Goal: Transaction & Acquisition: Purchase product/service

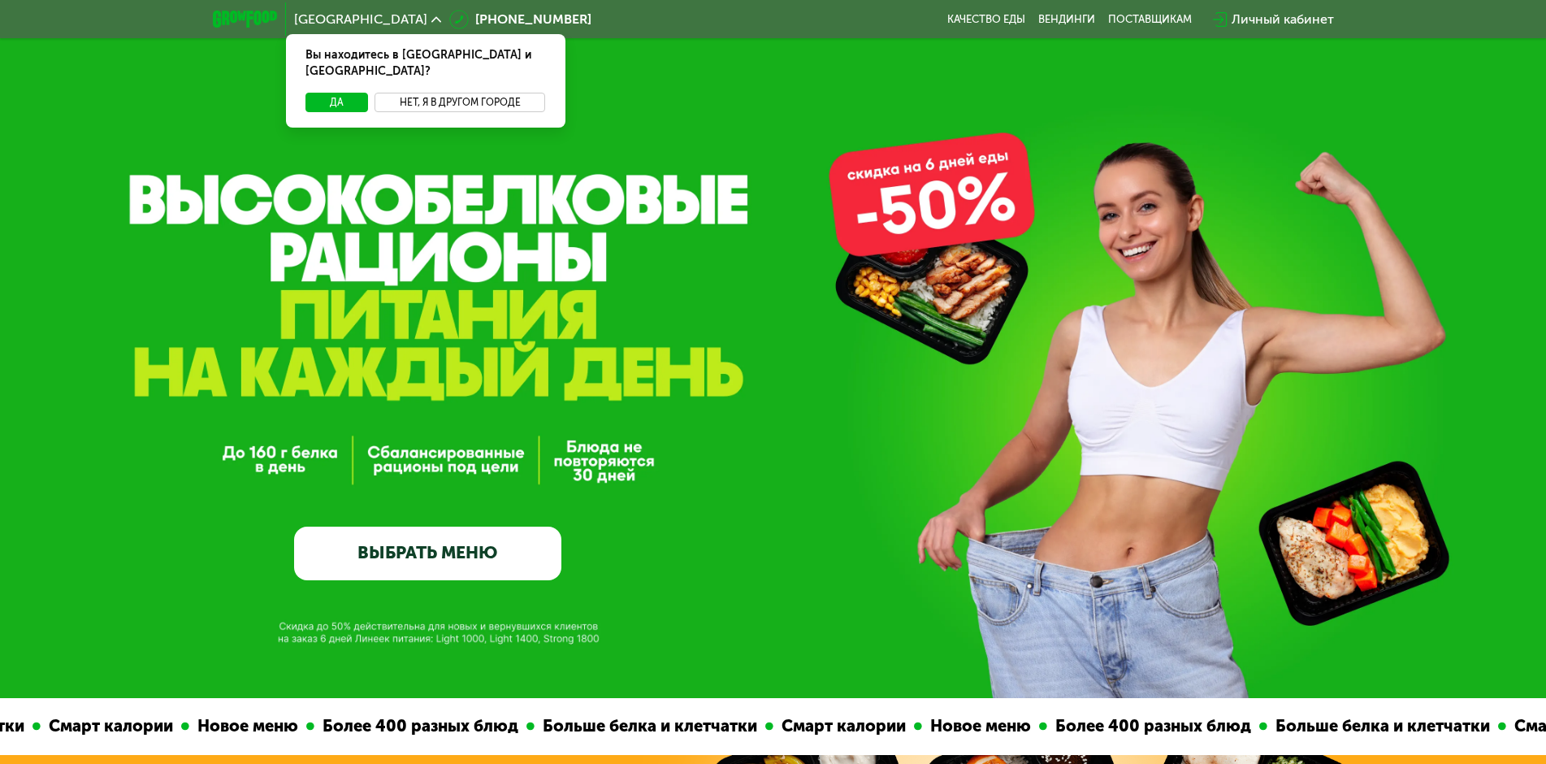
click at [442, 93] on button "Нет, я в другом городе" at bounding box center [460, 103] width 171 height 20
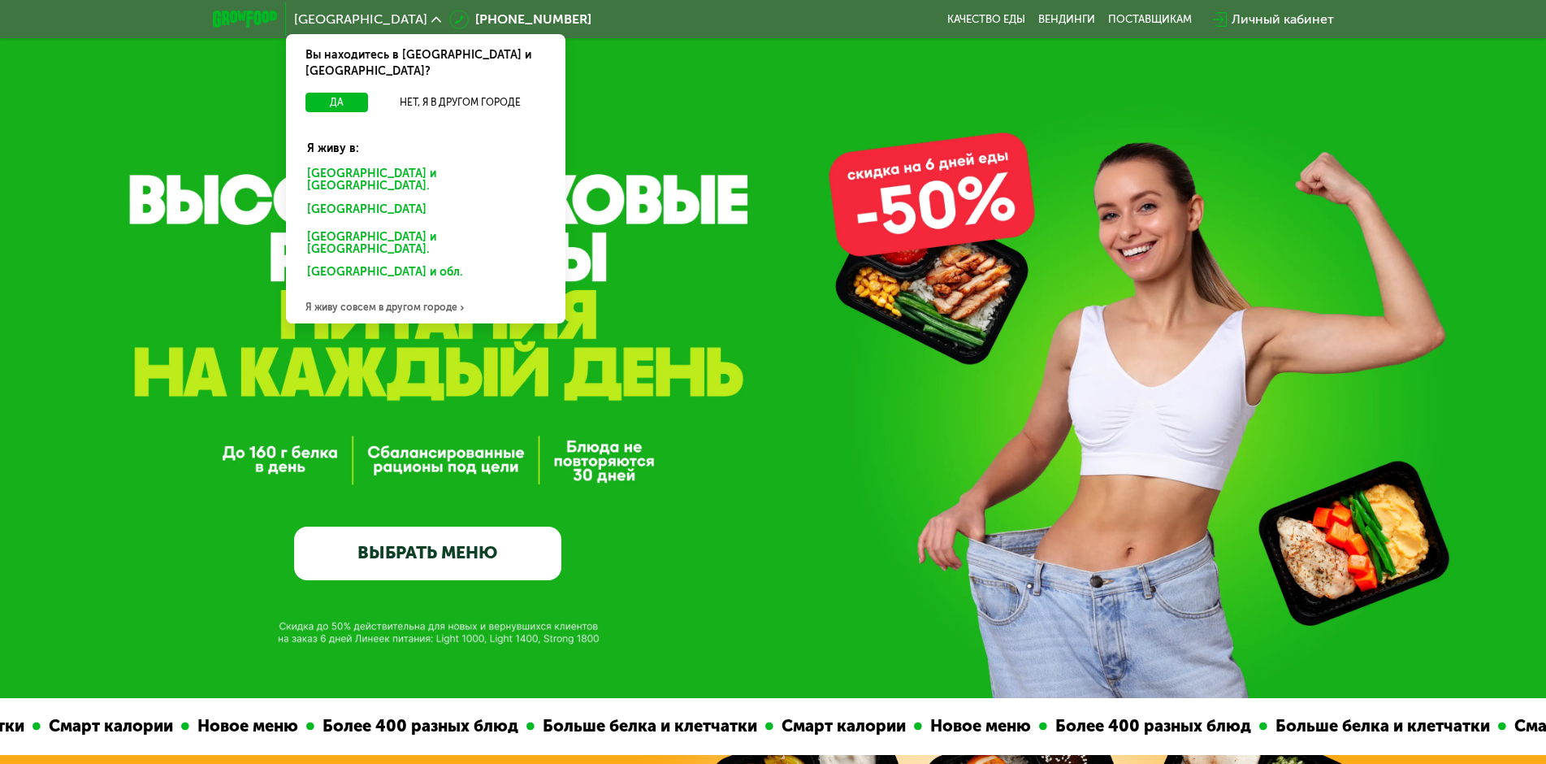
click at [331, 163] on div "[GEOGRAPHIC_DATA] и [GEOGRAPHIC_DATA]." at bounding box center [426, 180] width 260 height 34
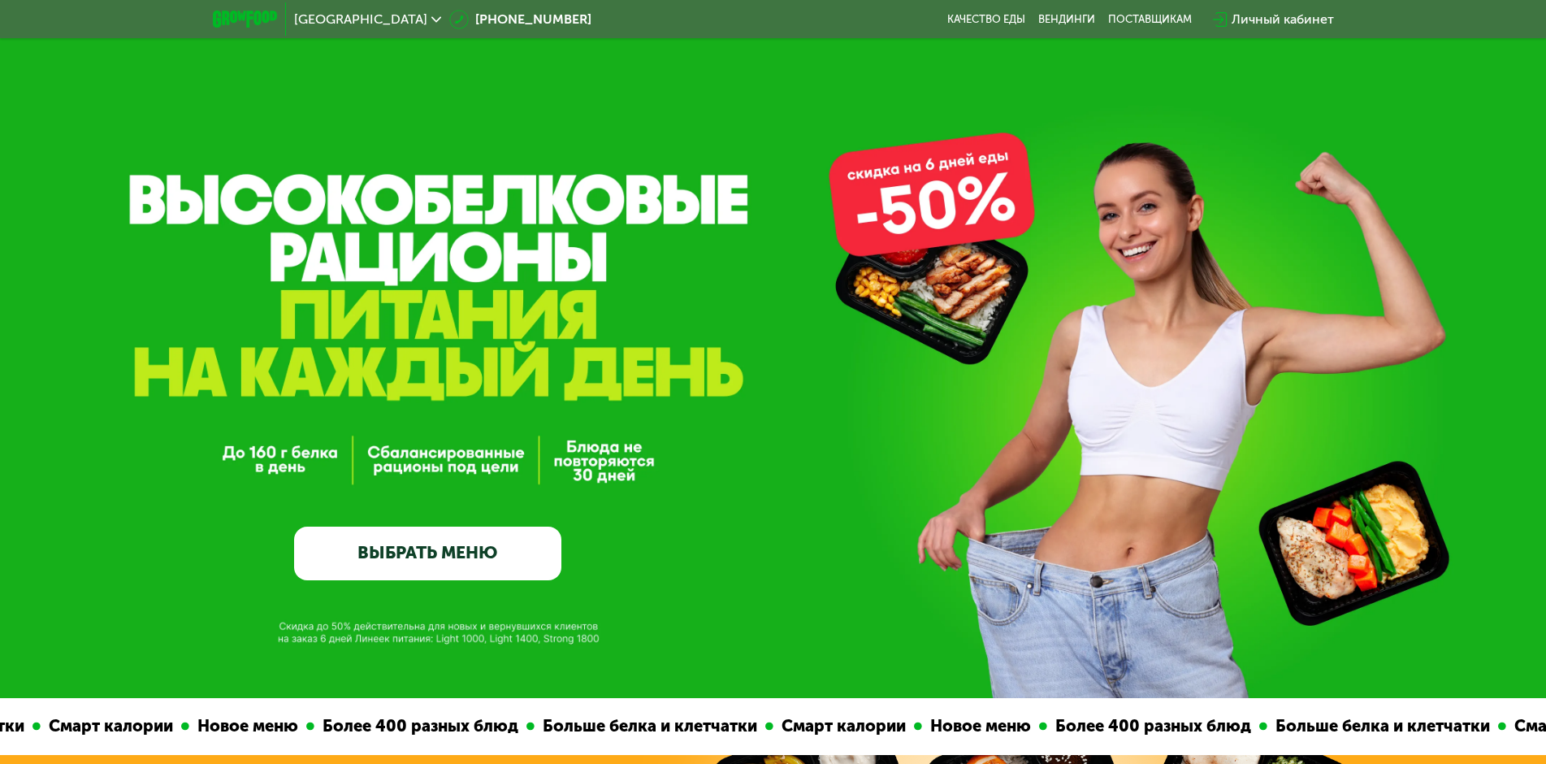
click at [412, 552] on link "ВЫБРАТЬ МЕНЮ" at bounding box center [427, 554] width 267 height 54
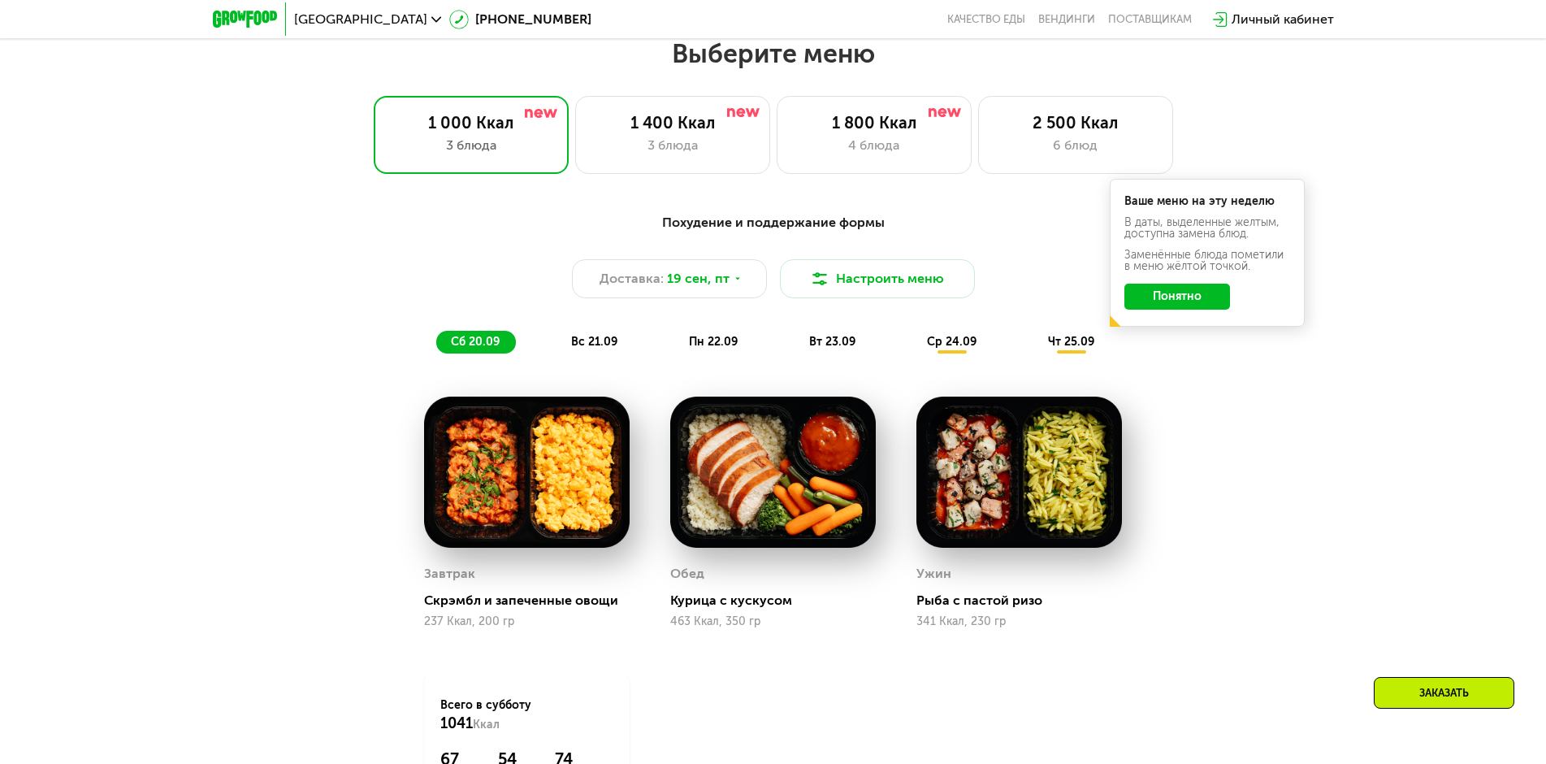
scroll to position [1345, 0]
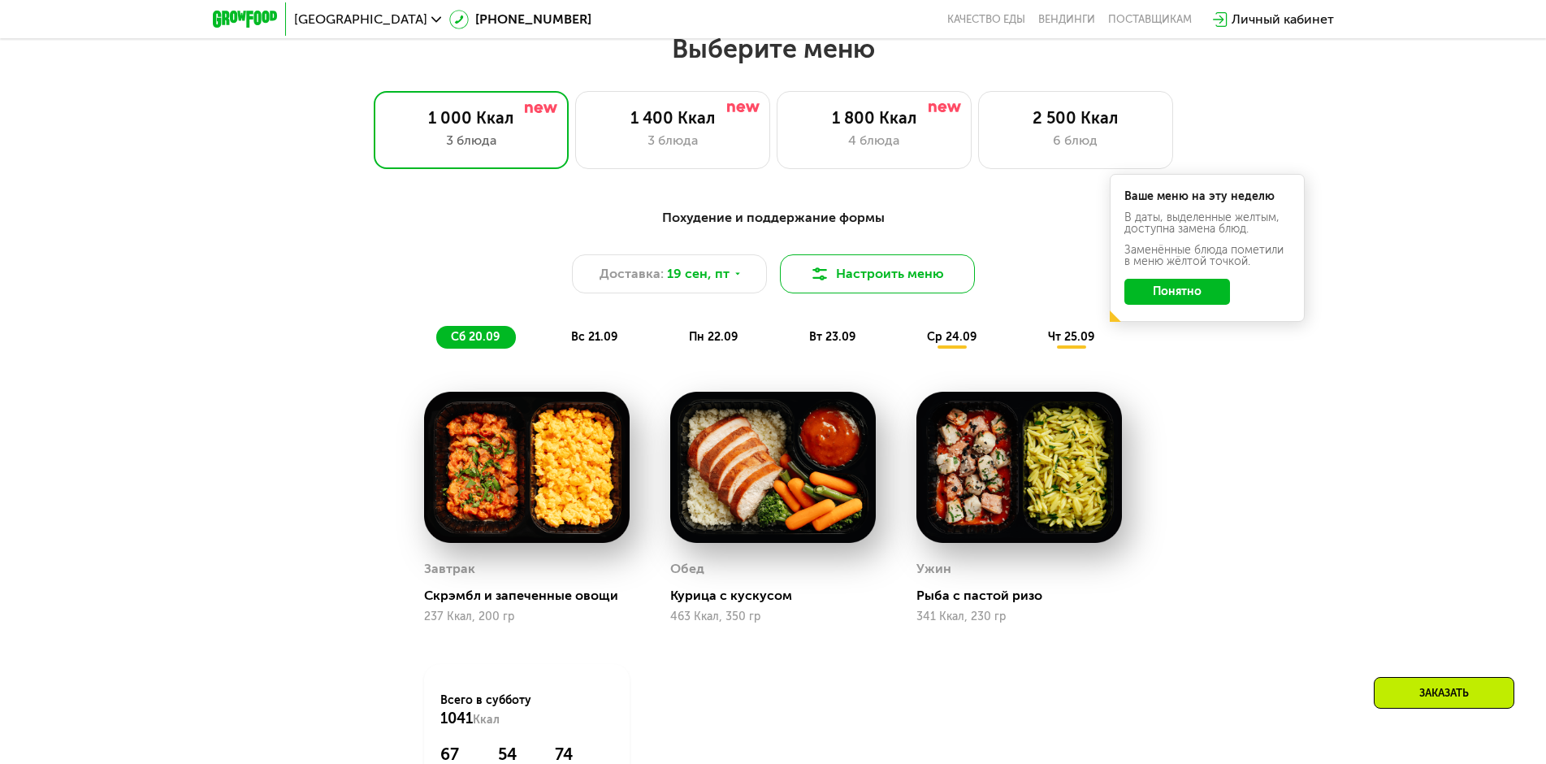
click at [840, 289] on button "Настроить меню" at bounding box center [877, 273] width 195 height 39
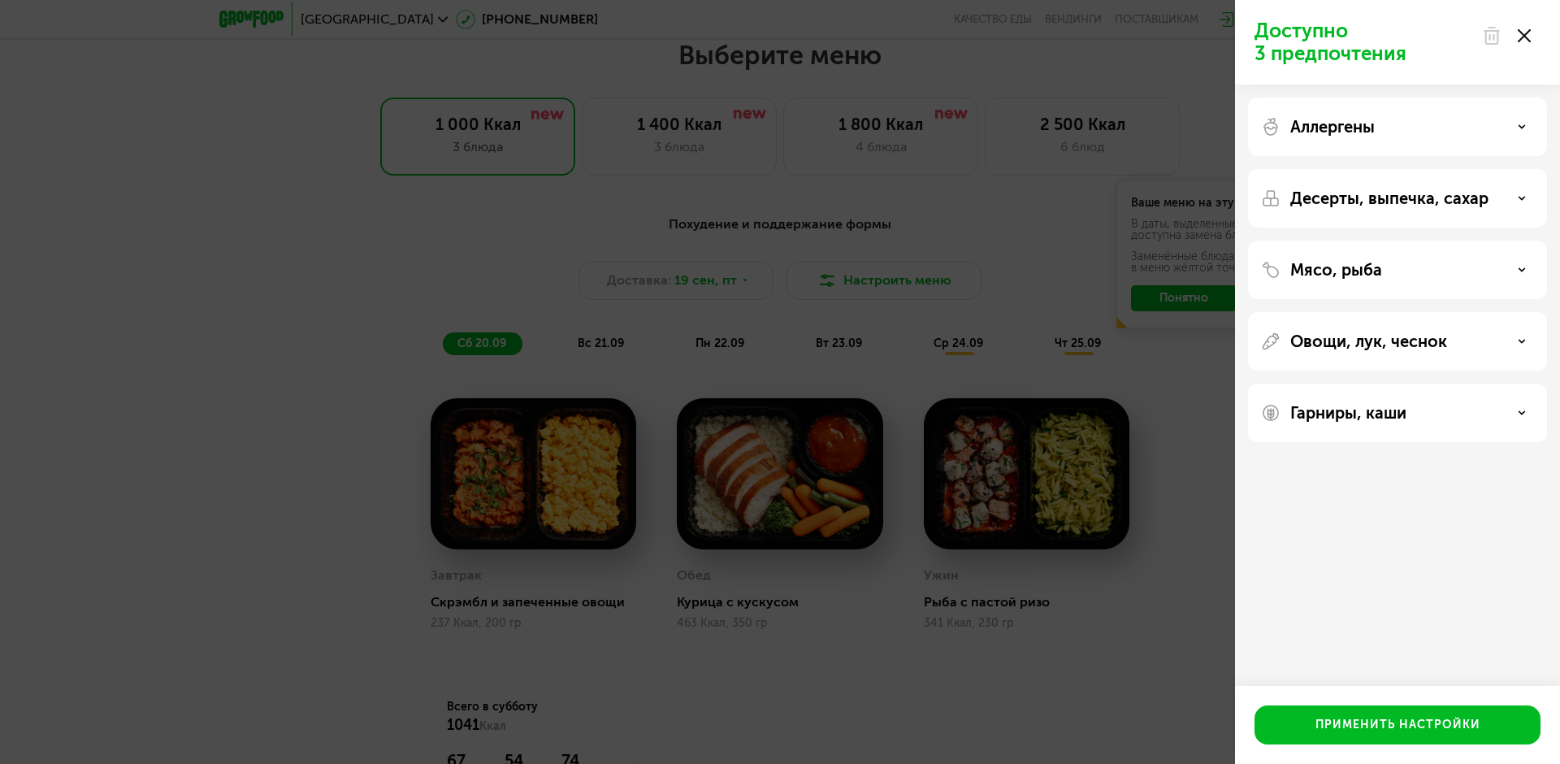
click at [1515, 123] on div "Аллергены" at bounding box center [1397, 127] width 273 height 20
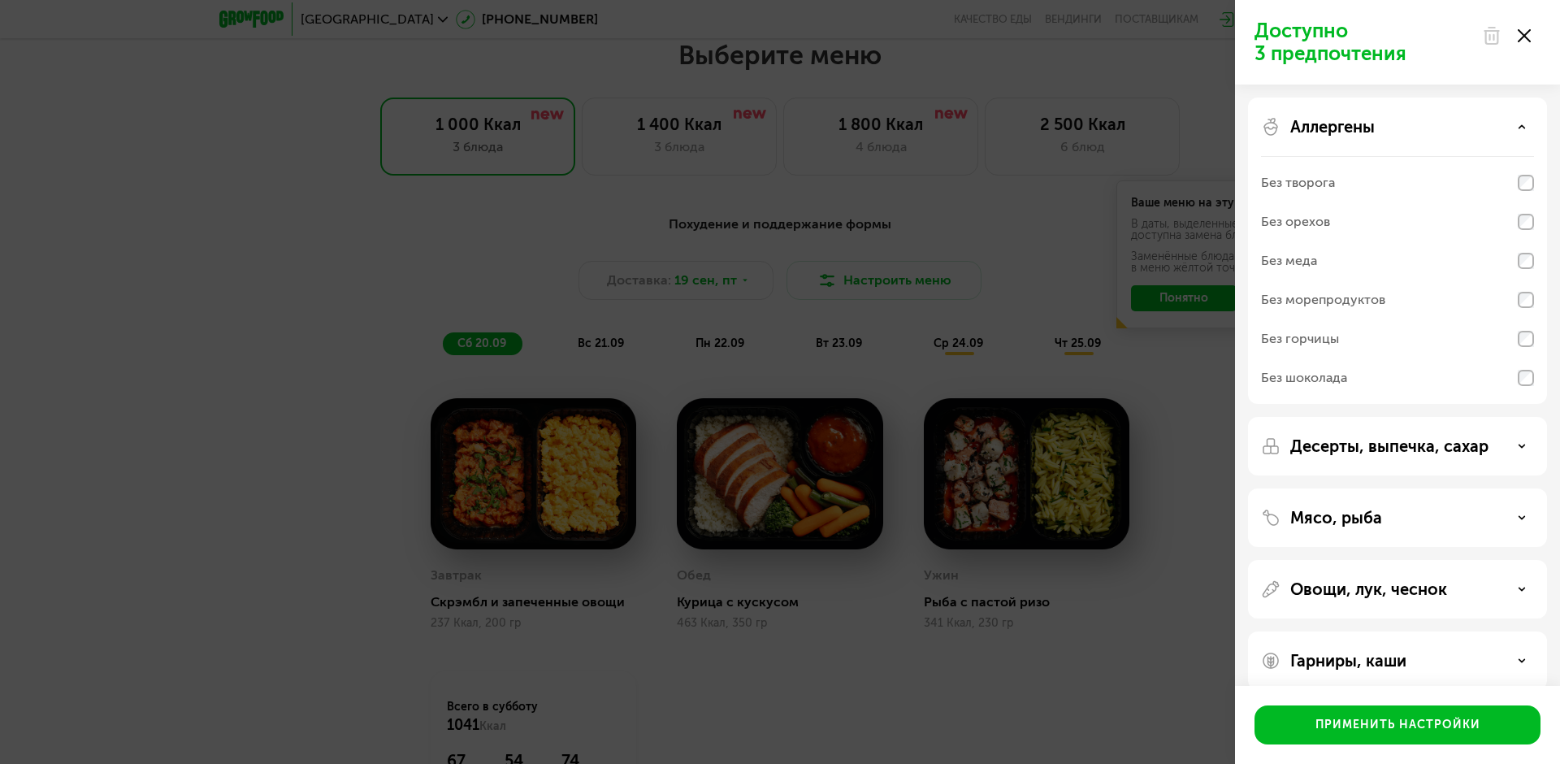
click at [1505, 445] on div "Десерты, выпечка, сахар" at bounding box center [1397, 446] width 273 height 20
click at [1214, 437] on div "Доступно 3 предпочтения Аллергены Без творога Без орехов Без меда Без морепроду…" at bounding box center [780, 382] width 1560 height 764
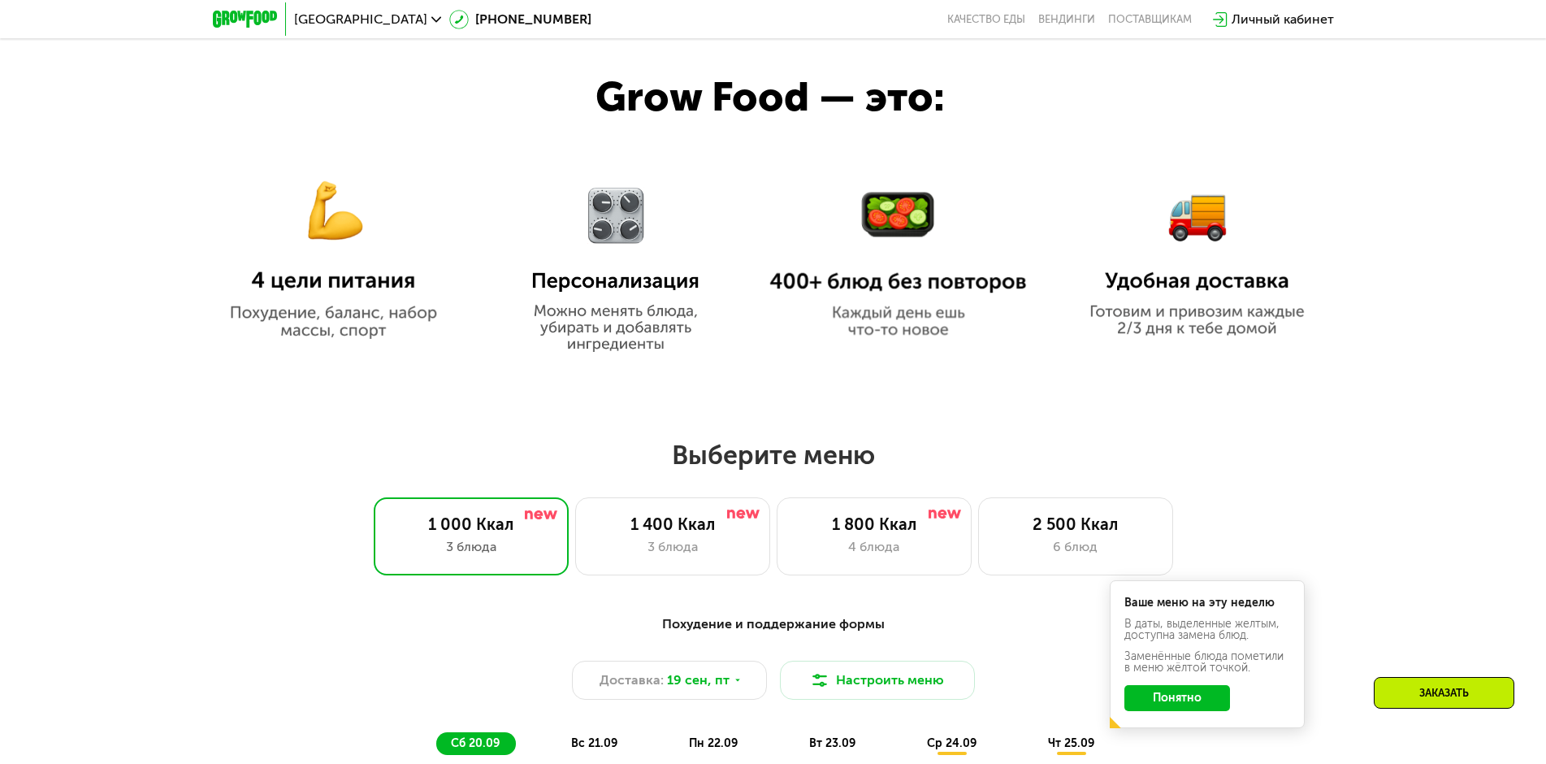
scroll to position [1020, 0]
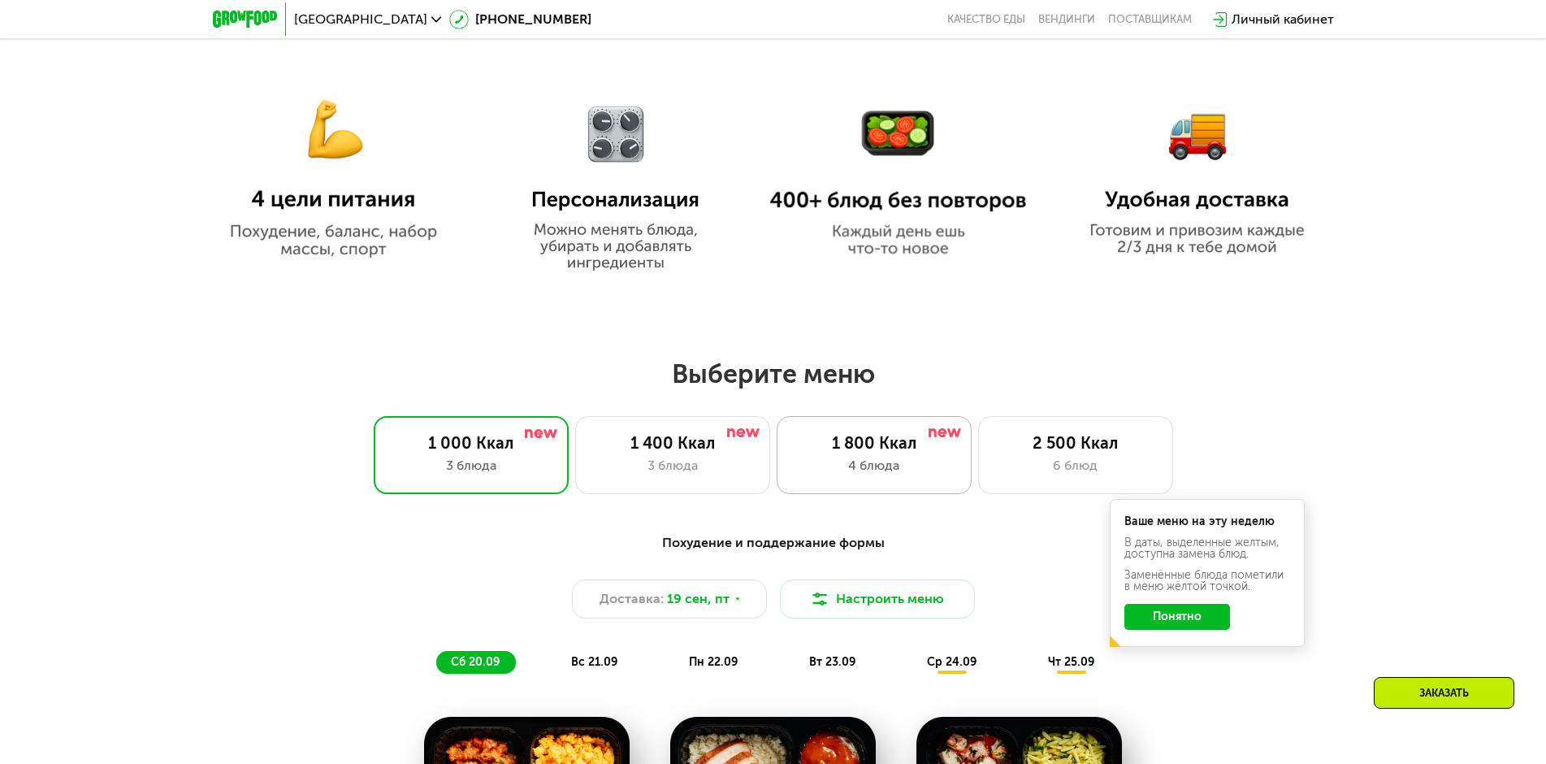
click at [847, 462] on div "4 блюда" at bounding box center [874, 466] width 161 height 20
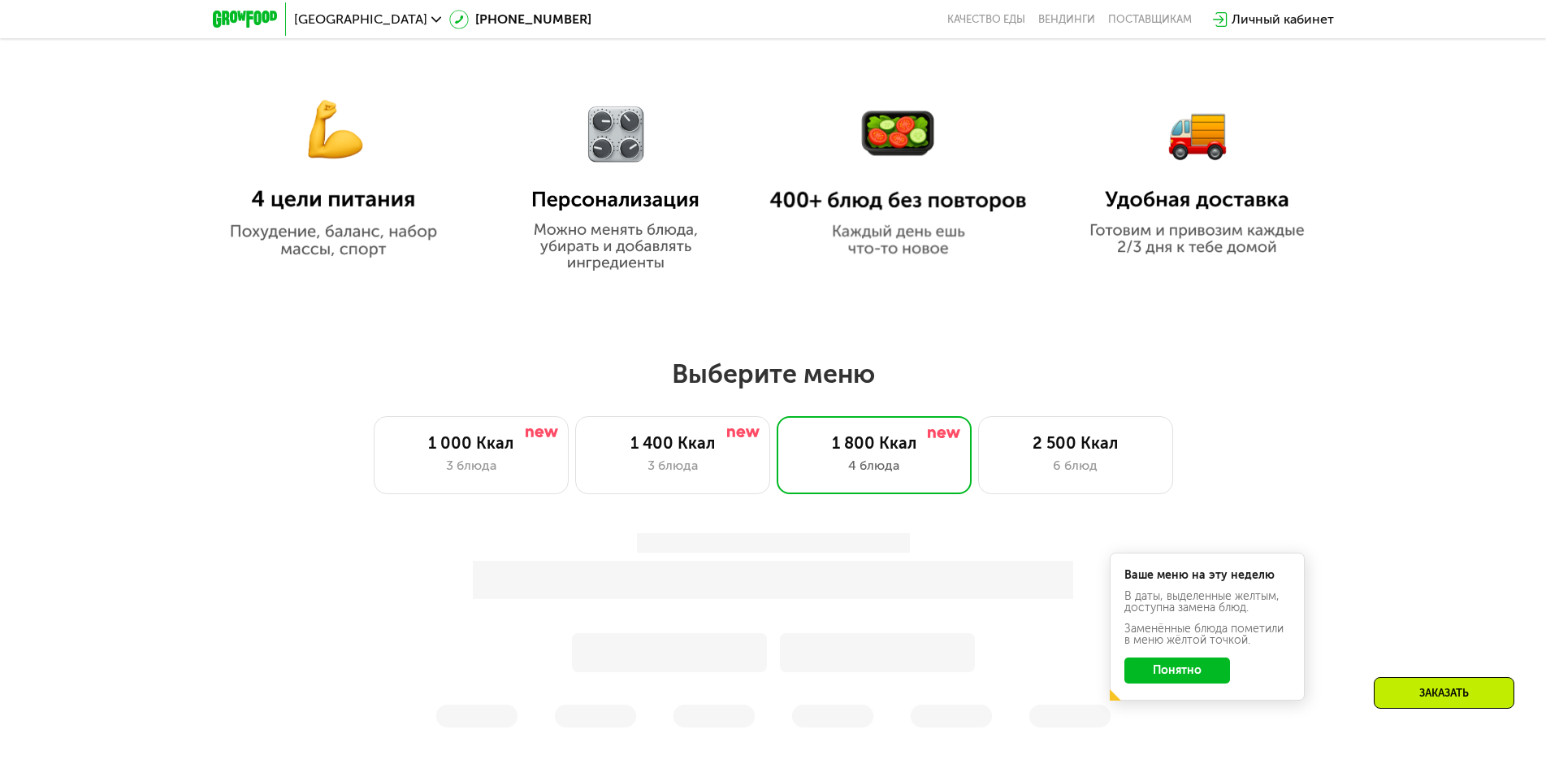
scroll to position [1182, 0]
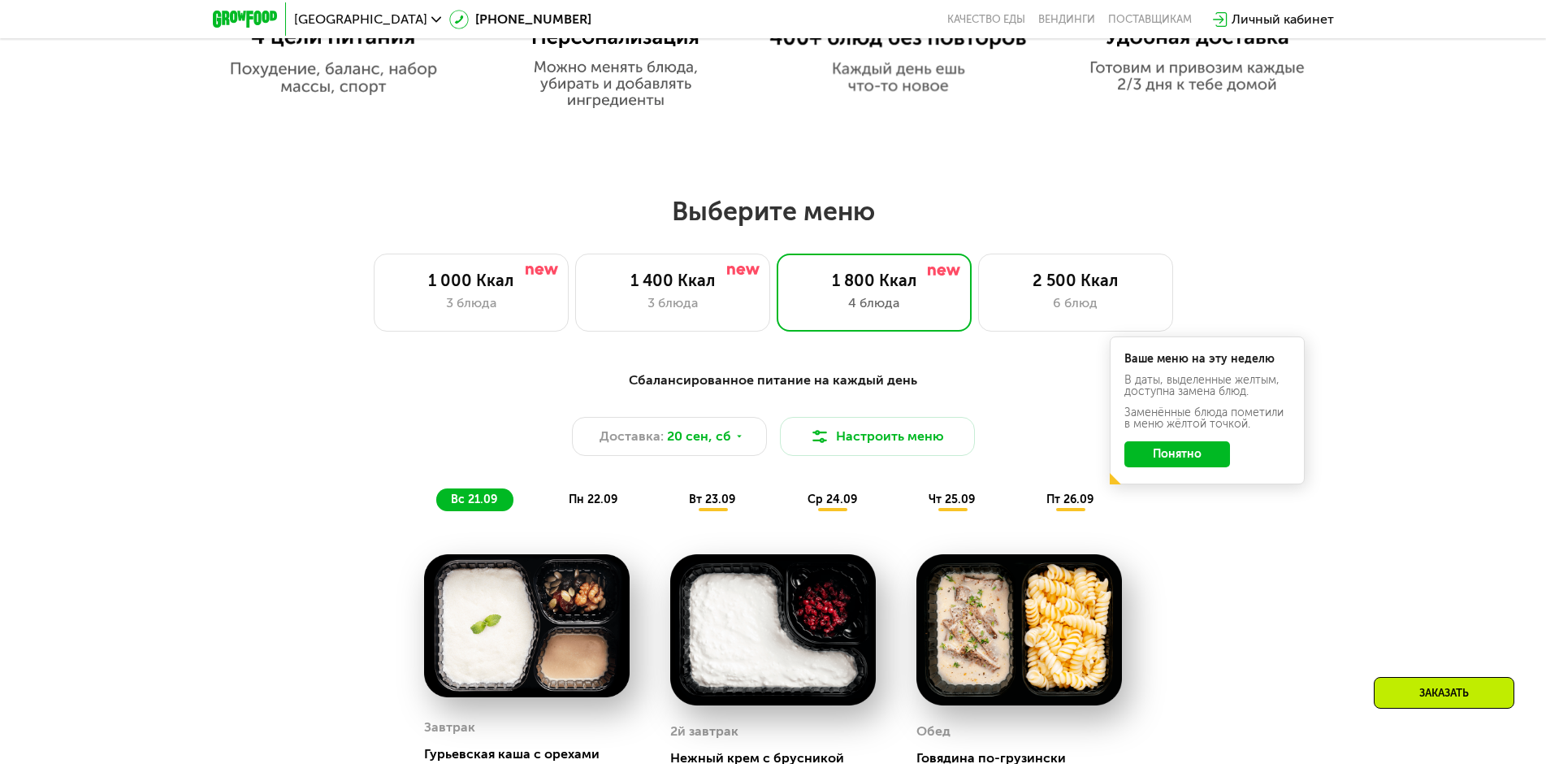
click at [1181, 459] on button "Понятно" at bounding box center [1178, 454] width 106 height 26
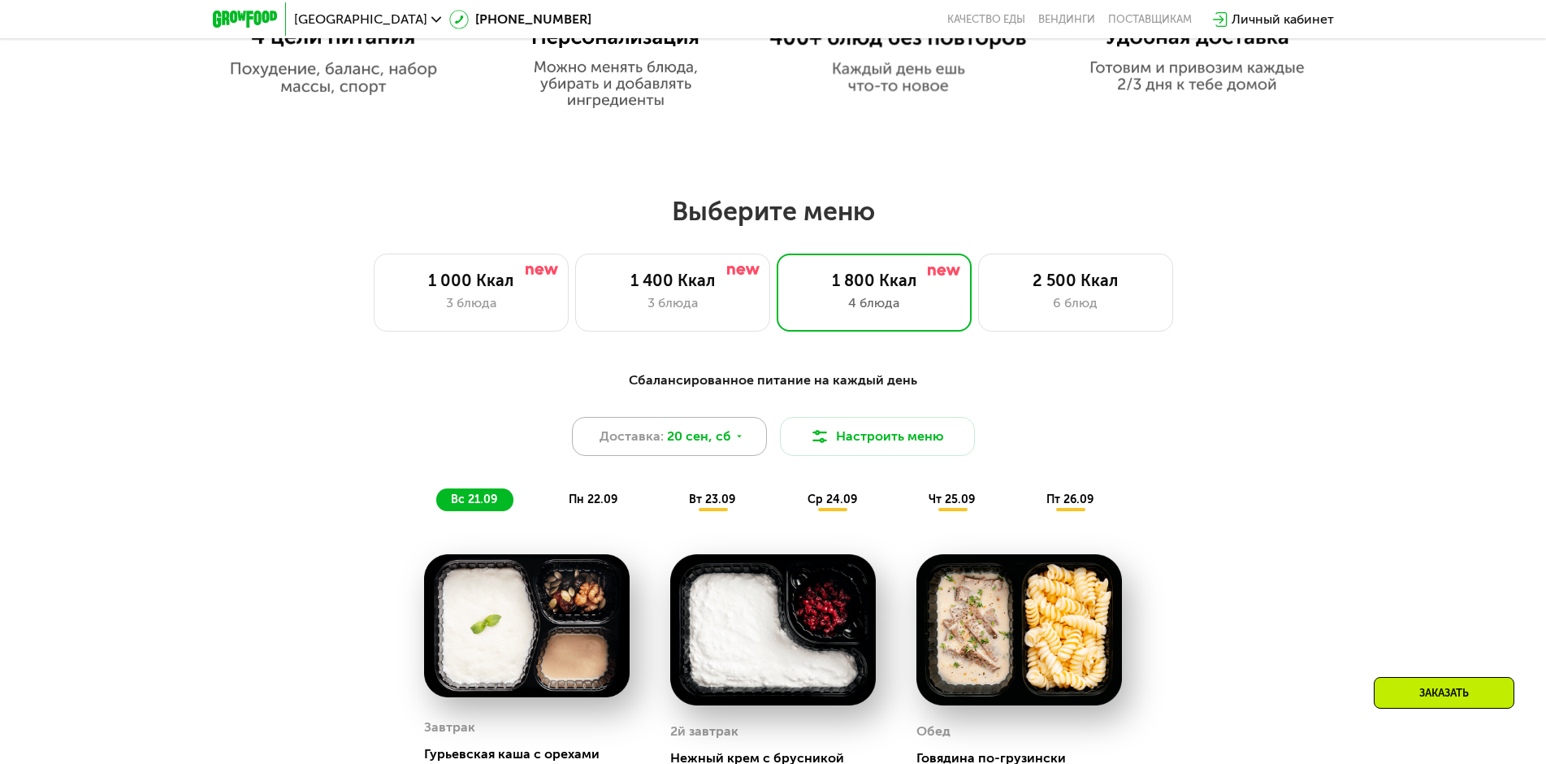
click at [736, 441] on icon at bounding box center [740, 436] width 10 height 10
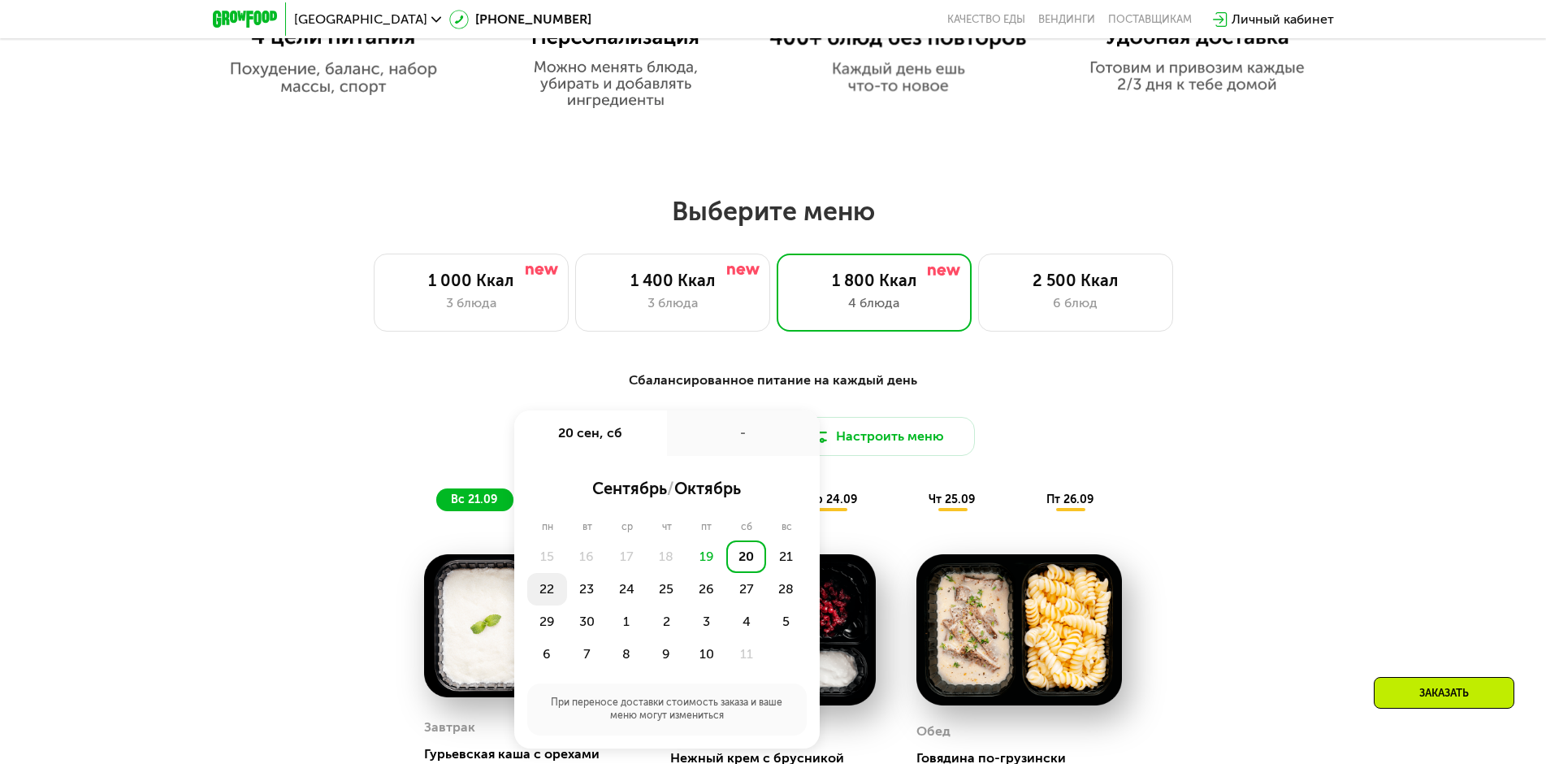
click at [546, 596] on div "22" at bounding box center [547, 589] width 40 height 33
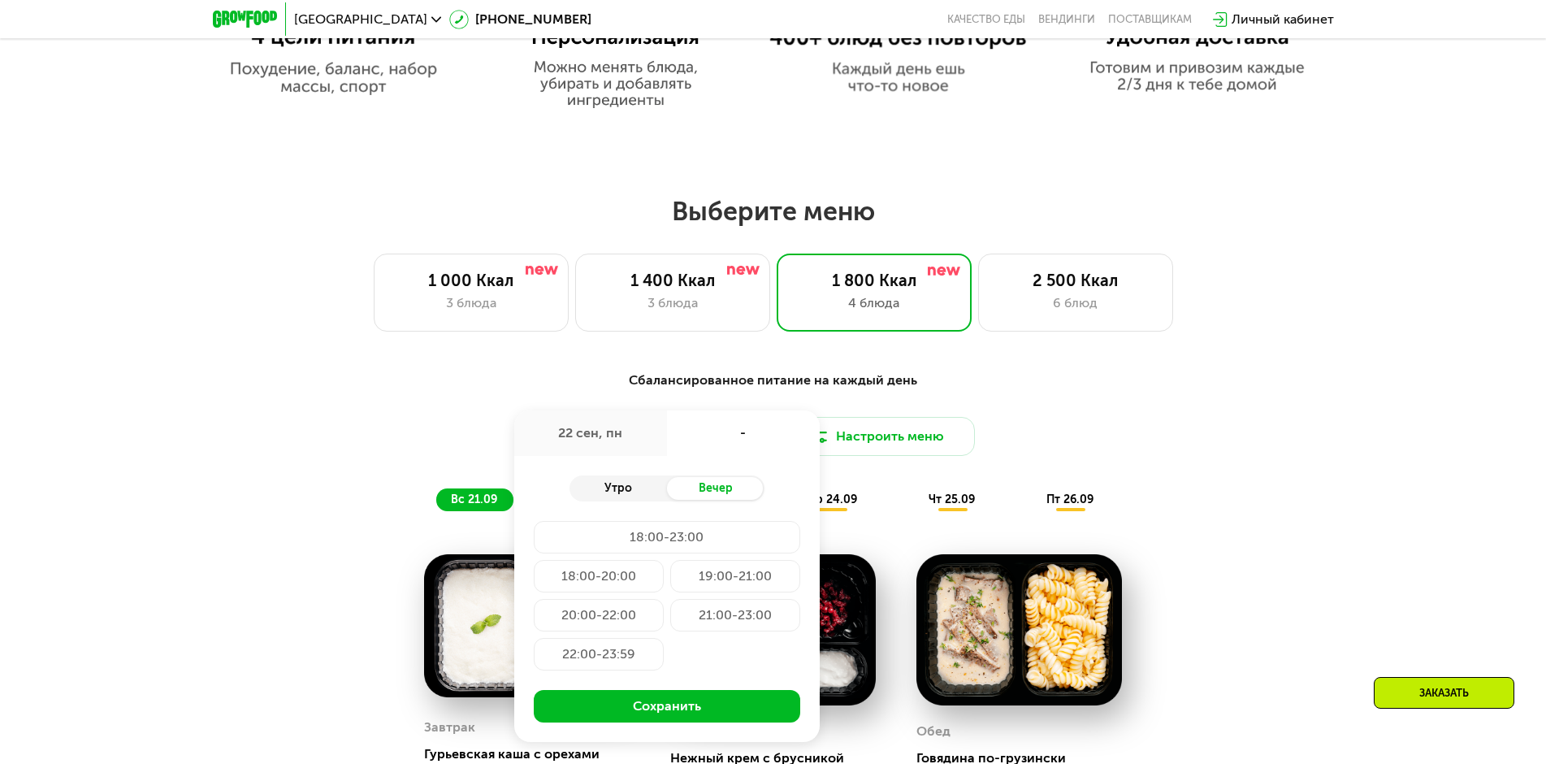
click at [620, 493] on div "Утро" at bounding box center [619, 488] width 98 height 23
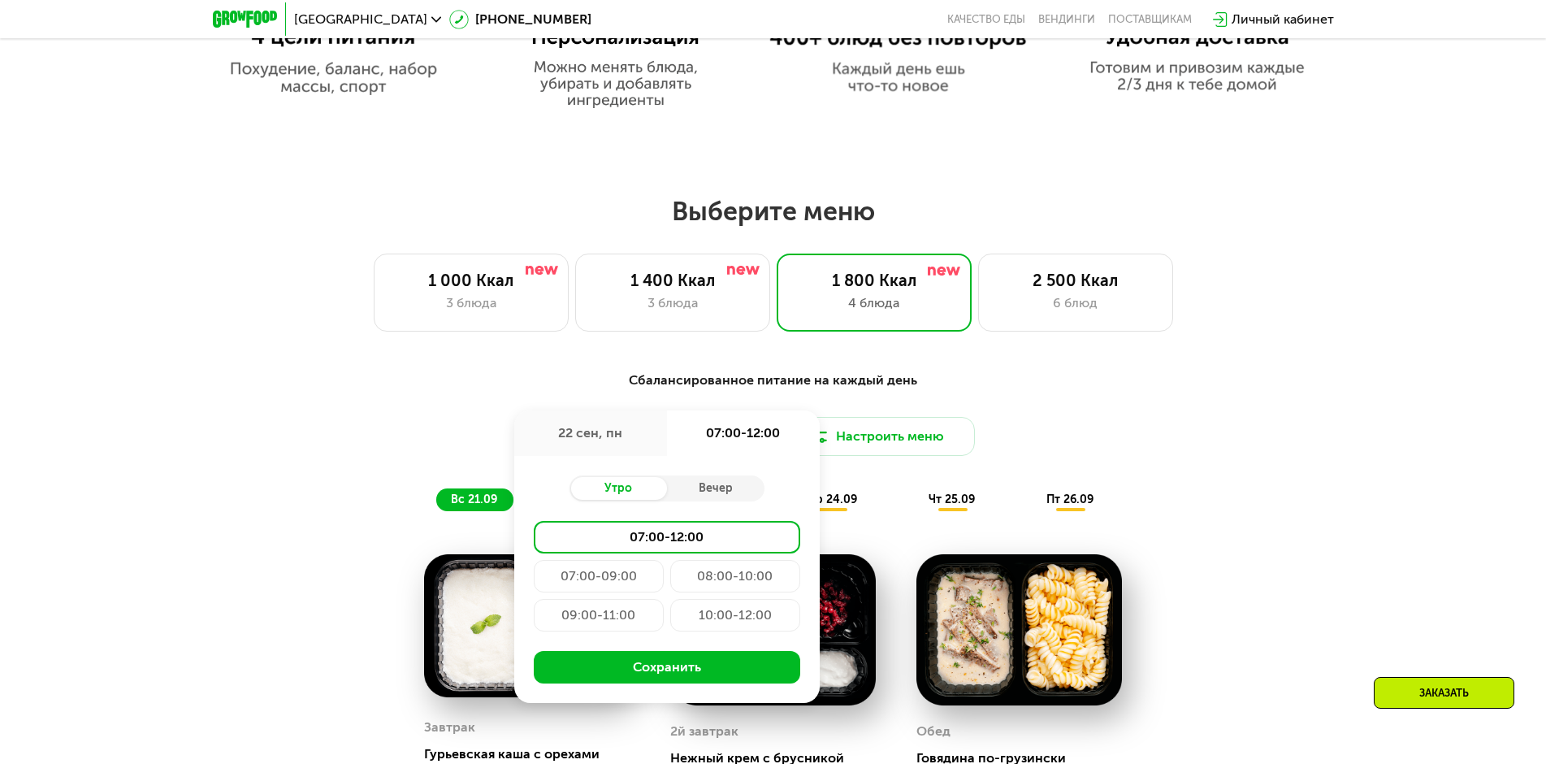
click at [596, 620] on div "09:00-11:00" at bounding box center [599, 615] width 130 height 33
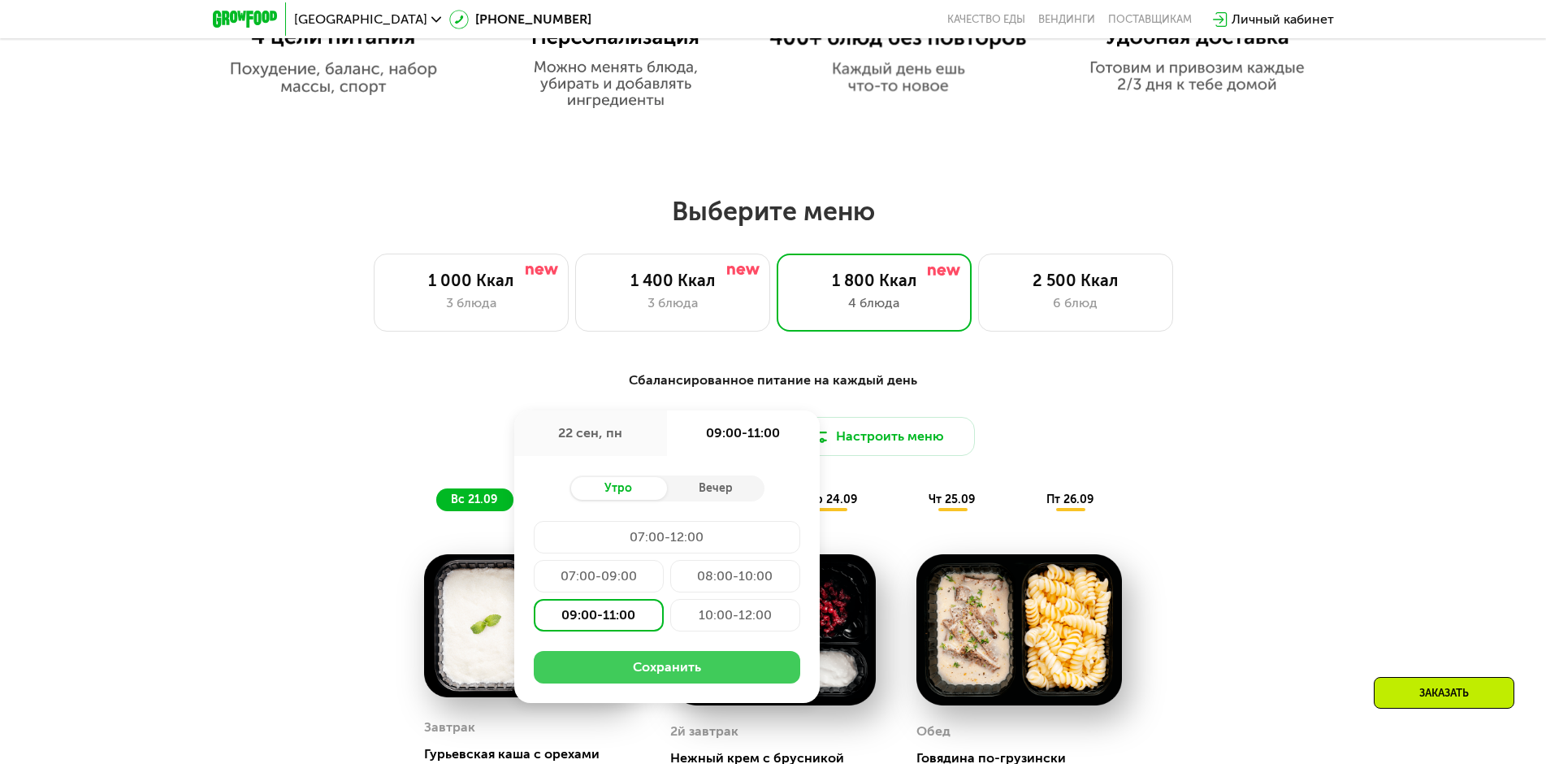
click at [679, 675] on button "Сохранить" at bounding box center [667, 667] width 267 height 33
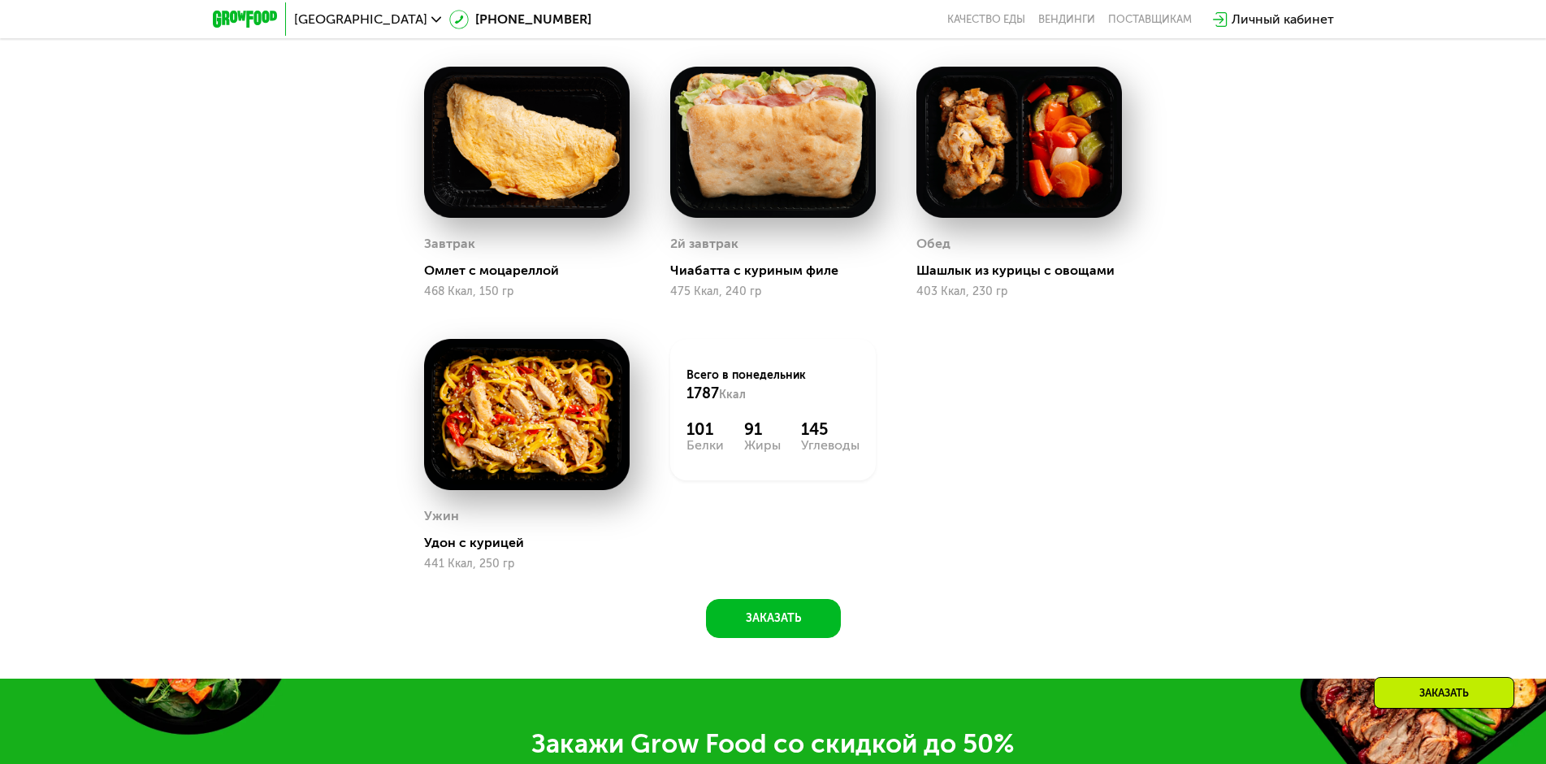
scroll to position [1588, 0]
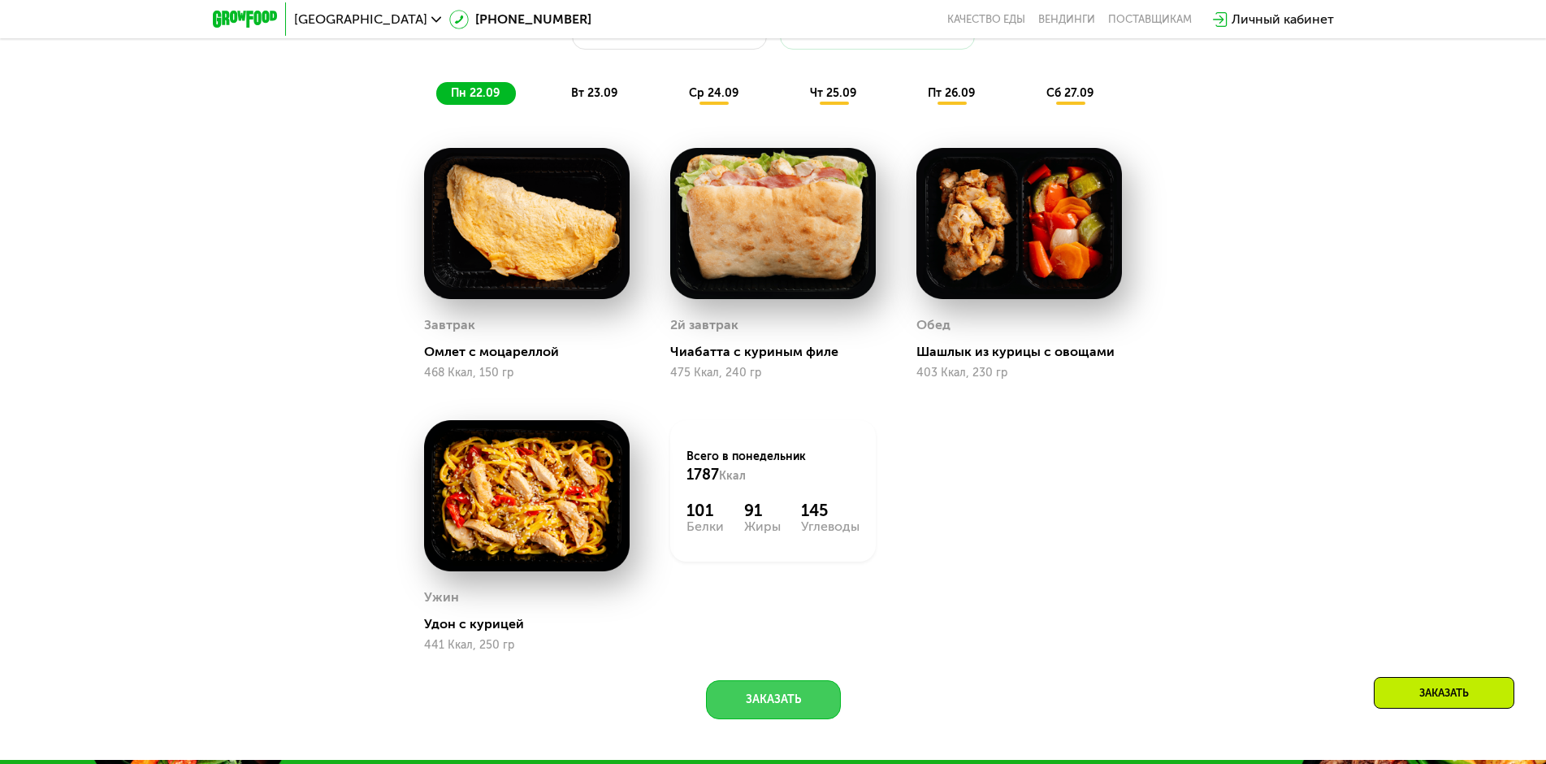
click at [778, 709] on button "Заказать" at bounding box center [773, 699] width 135 height 39
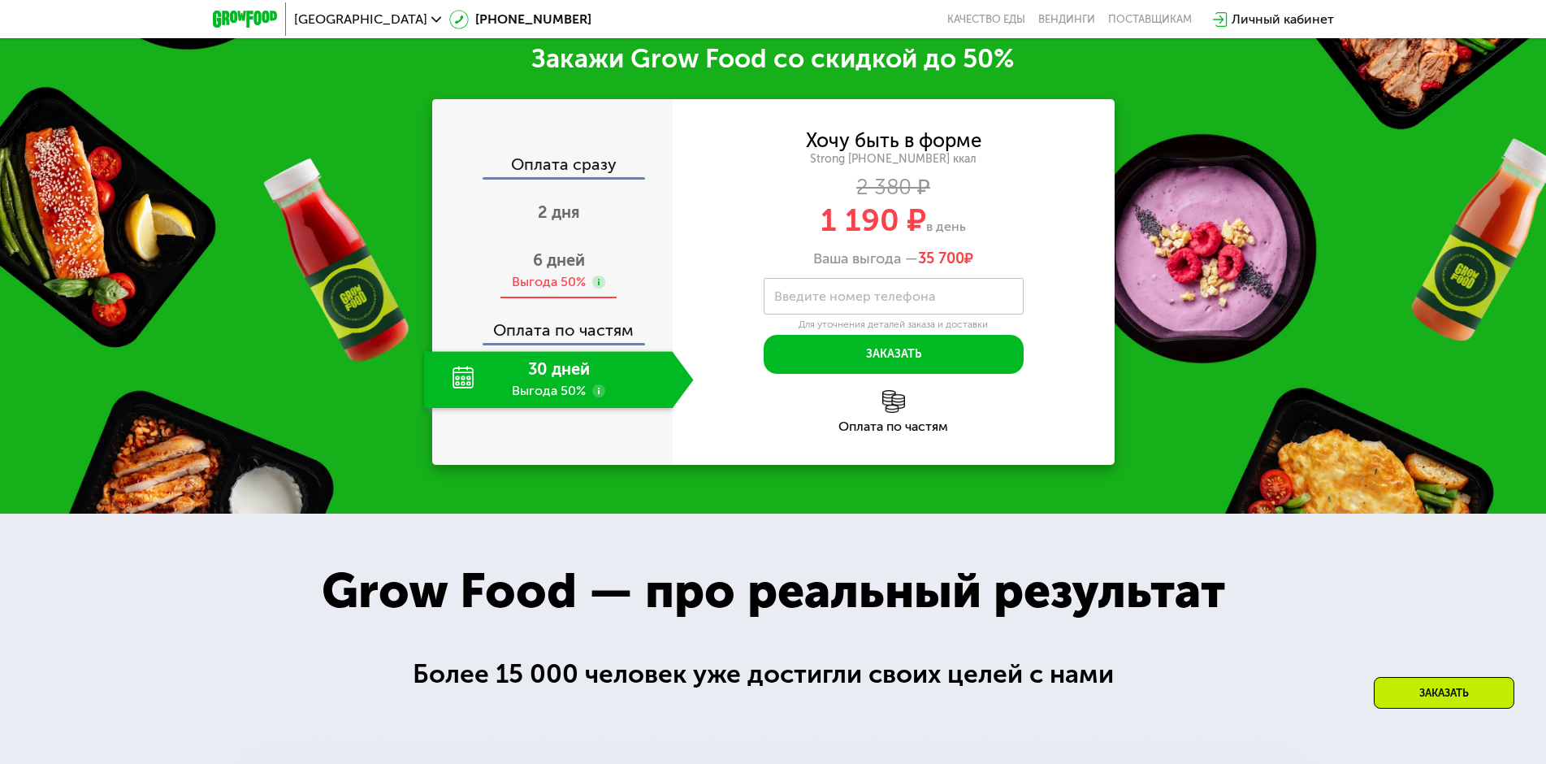
click at [595, 288] on use at bounding box center [598, 281] width 13 height 13
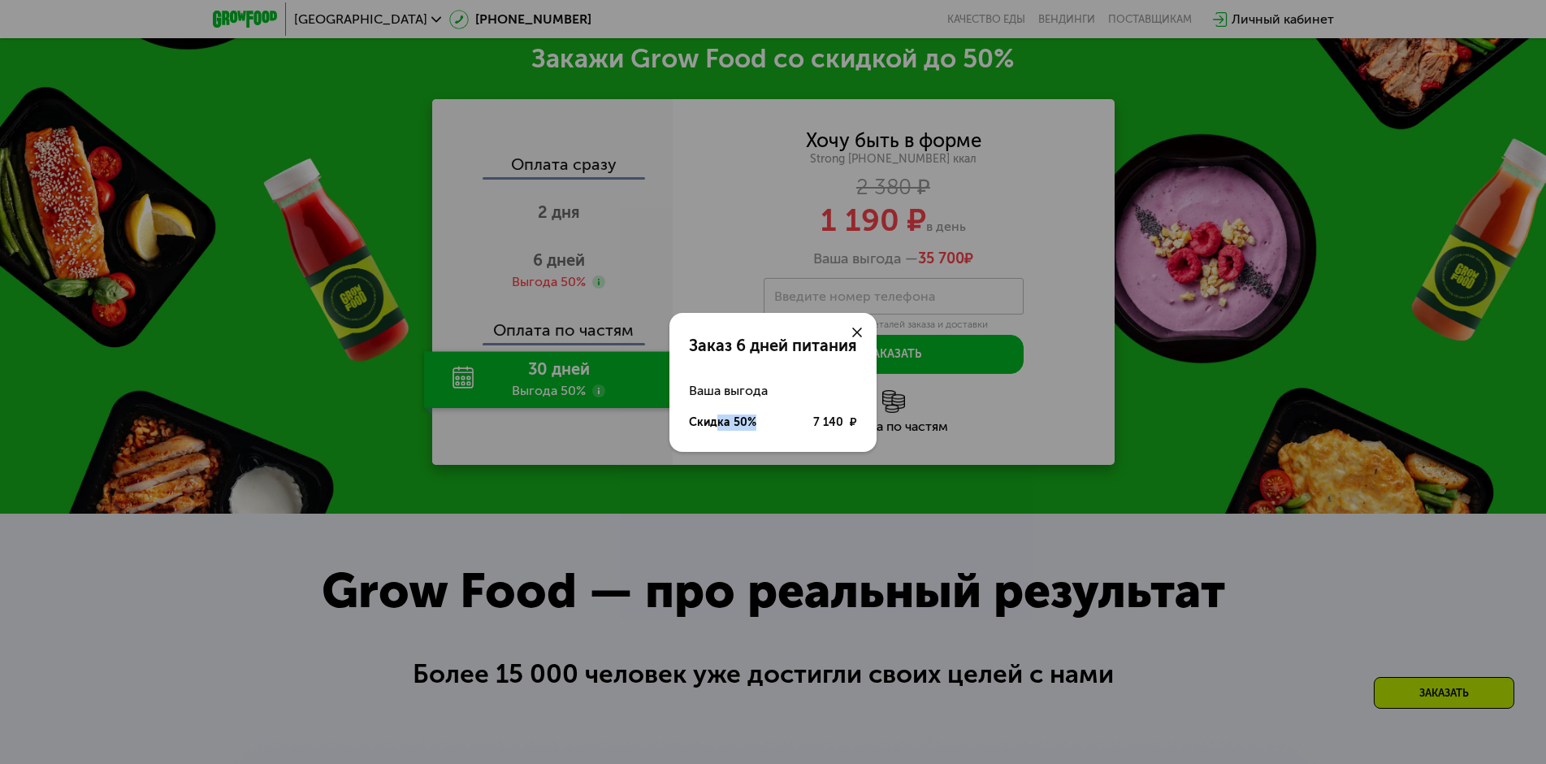
click at [765, 422] on div "Скидка 50% 7 140 ₽" at bounding box center [773, 423] width 168 height 32
click at [715, 423] on div "Скидка 50%" at bounding box center [722, 422] width 67 height 16
click at [859, 328] on icon at bounding box center [857, 332] width 10 height 10
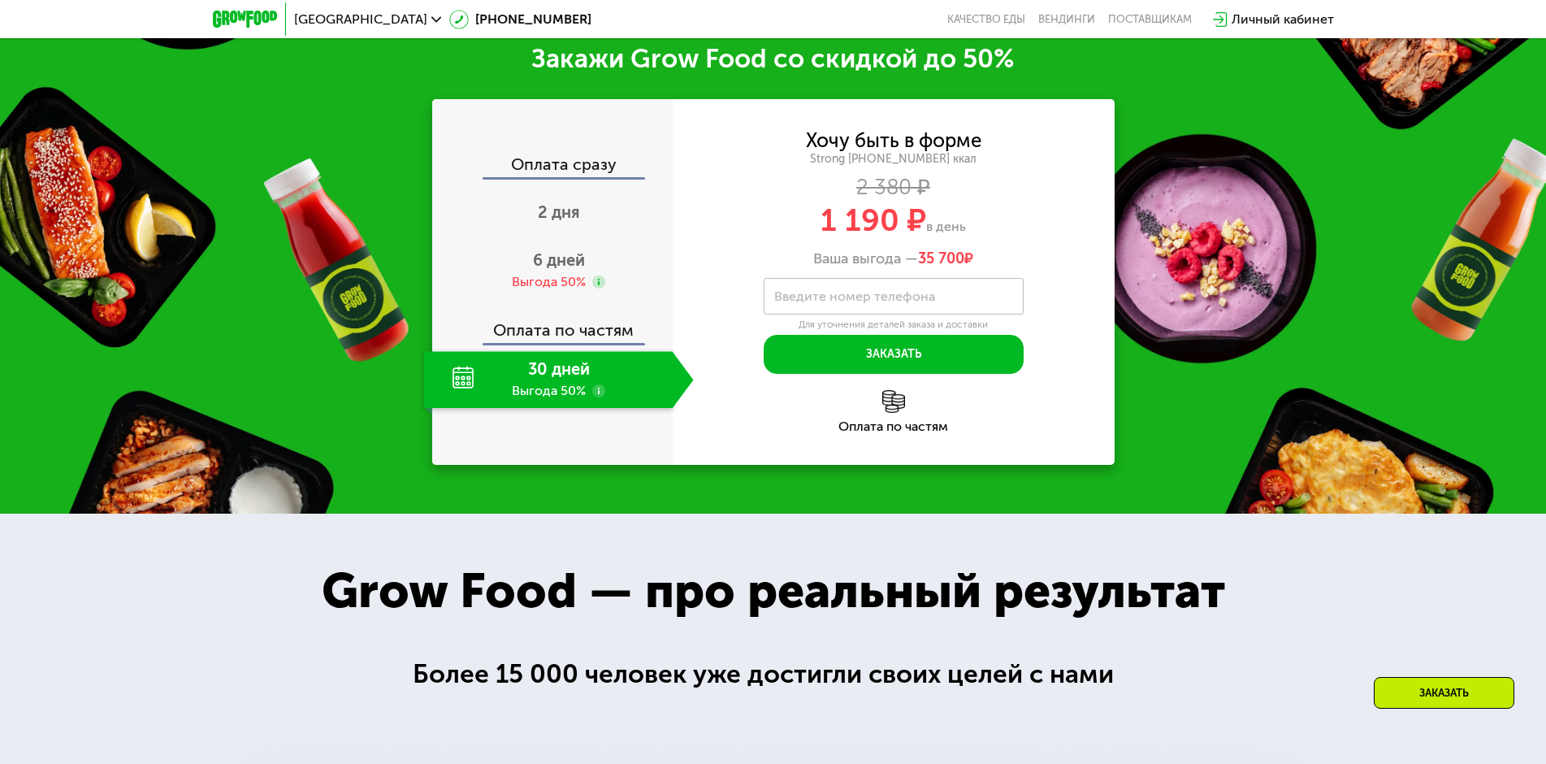
click at [599, 397] on use at bounding box center [598, 390] width 13 height 13
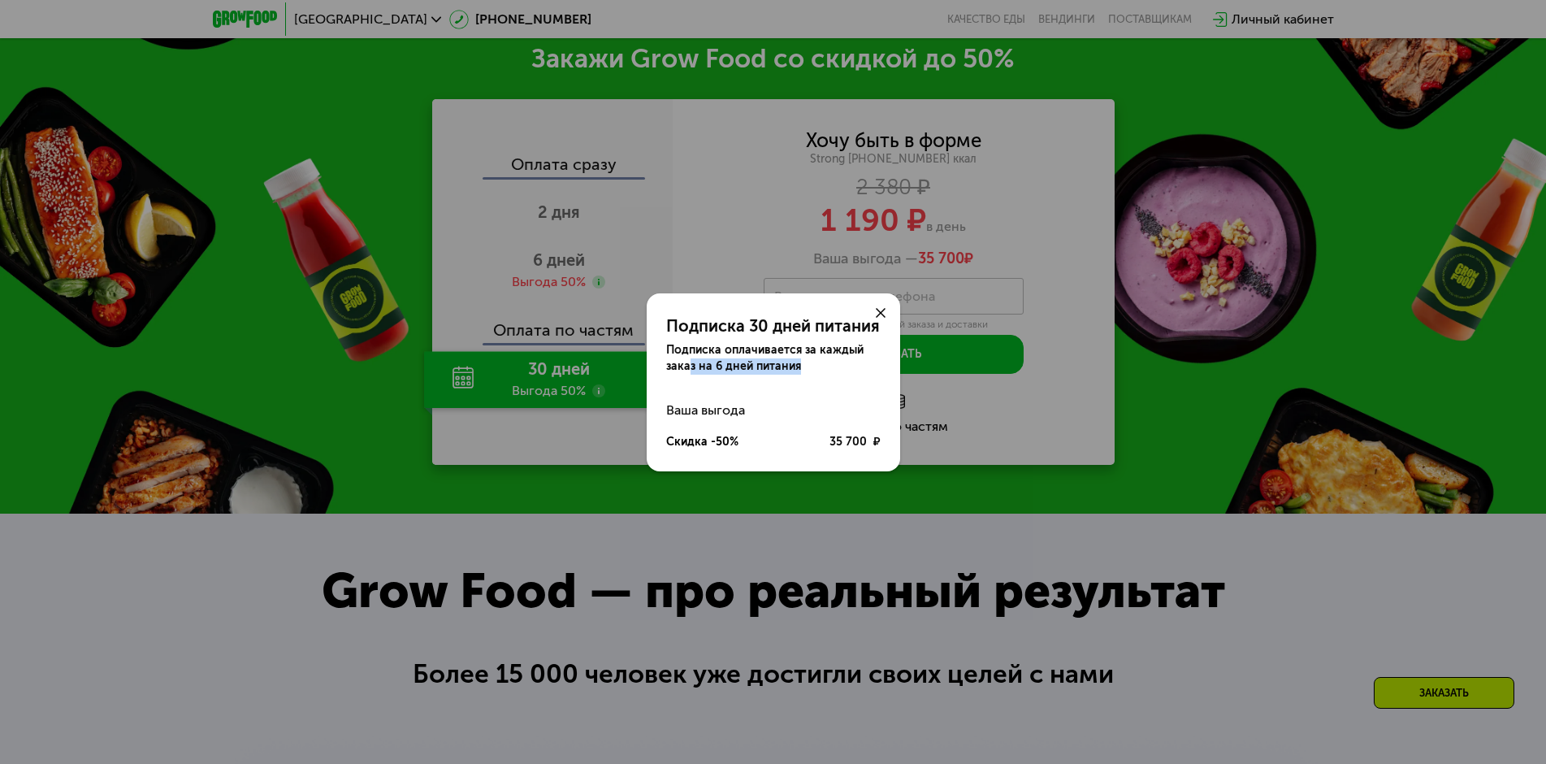
drag, startPoint x: 689, startPoint y: 366, endPoint x: 809, endPoint y: 366, distance: 120.3
click at [809, 366] on div "Подписка оплачивается за каждый заказ на 6 дней питания" at bounding box center [773, 358] width 215 height 33
click at [786, 366] on div "Подписка оплачивается за каждый заказ на 6 дней питания" at bounding box center [773, 358] width 215 height 33
drag, startPoint x: 692, startPoint y: 361, endPoint x: 780, endPoint y: 366, distance: 87.9
click at [804, 360] on div "Подписка оплачивается за каждый заказ на 6 дней питания" at bounding box center [773, 358] width 215 height 33
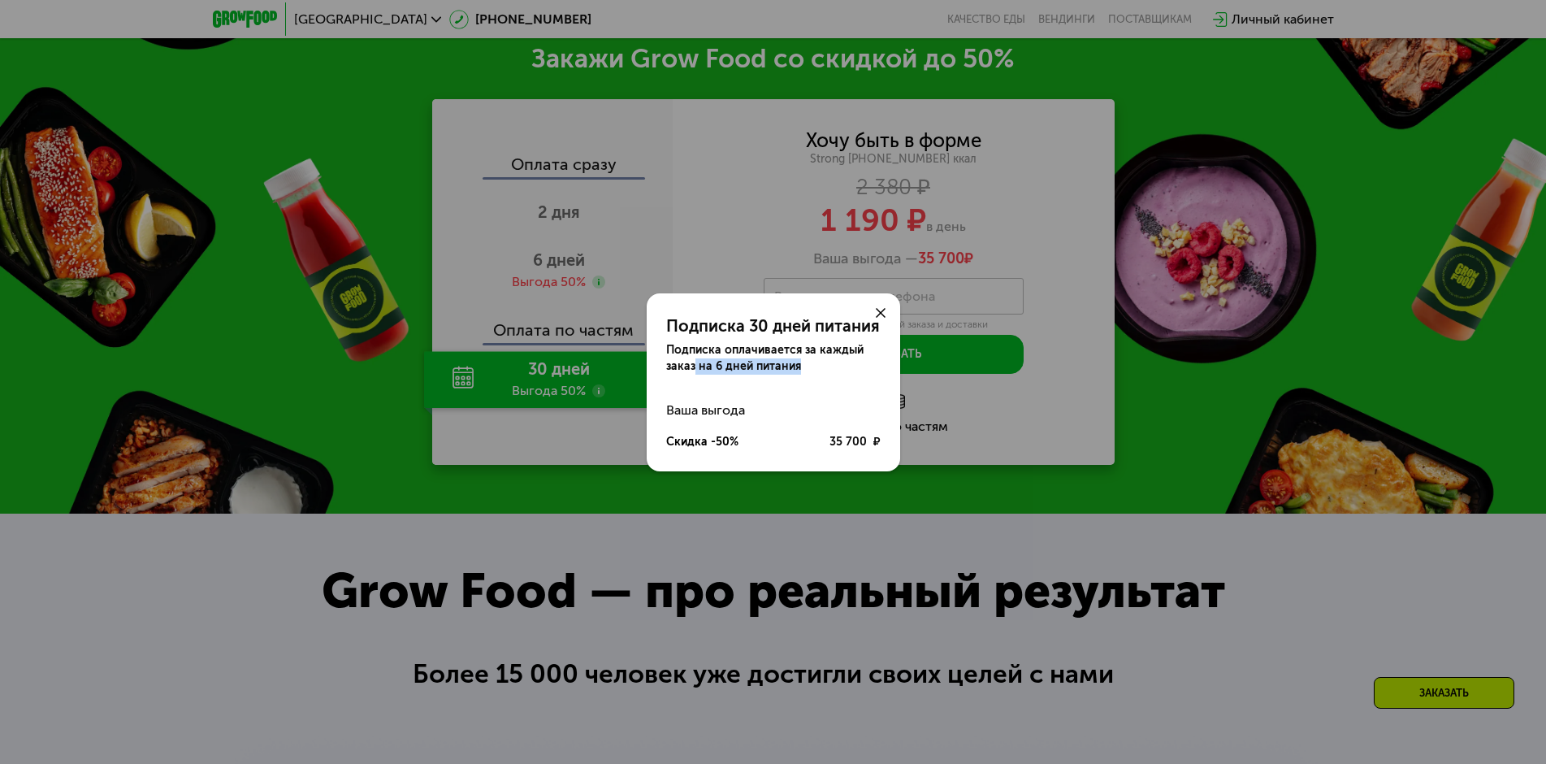
click at [748, 366] on div "Подписка оплачивается за каждый заказ на 6 дней питания" at bounding box center [773, 358] width 215 height 33
drag, startPoint x: 690, startPoint y: 352, endPoint x: 800, endPoint y: 354, distance: 110.5
click at [800, 354] on div "Подписка оплачивается за каждый заказ на 6 дней питания" at bounding box center [773, 358] width 215 height 33
click at [748, 376] on div "Подписка 30 дней питания Подписка оплачивается за каждый заказ на 6 дней питани…" at bounding box center [774, 375] width 254 height 165
click at [886, 311] on div at bounding box center [880, 312] width 39 height 39
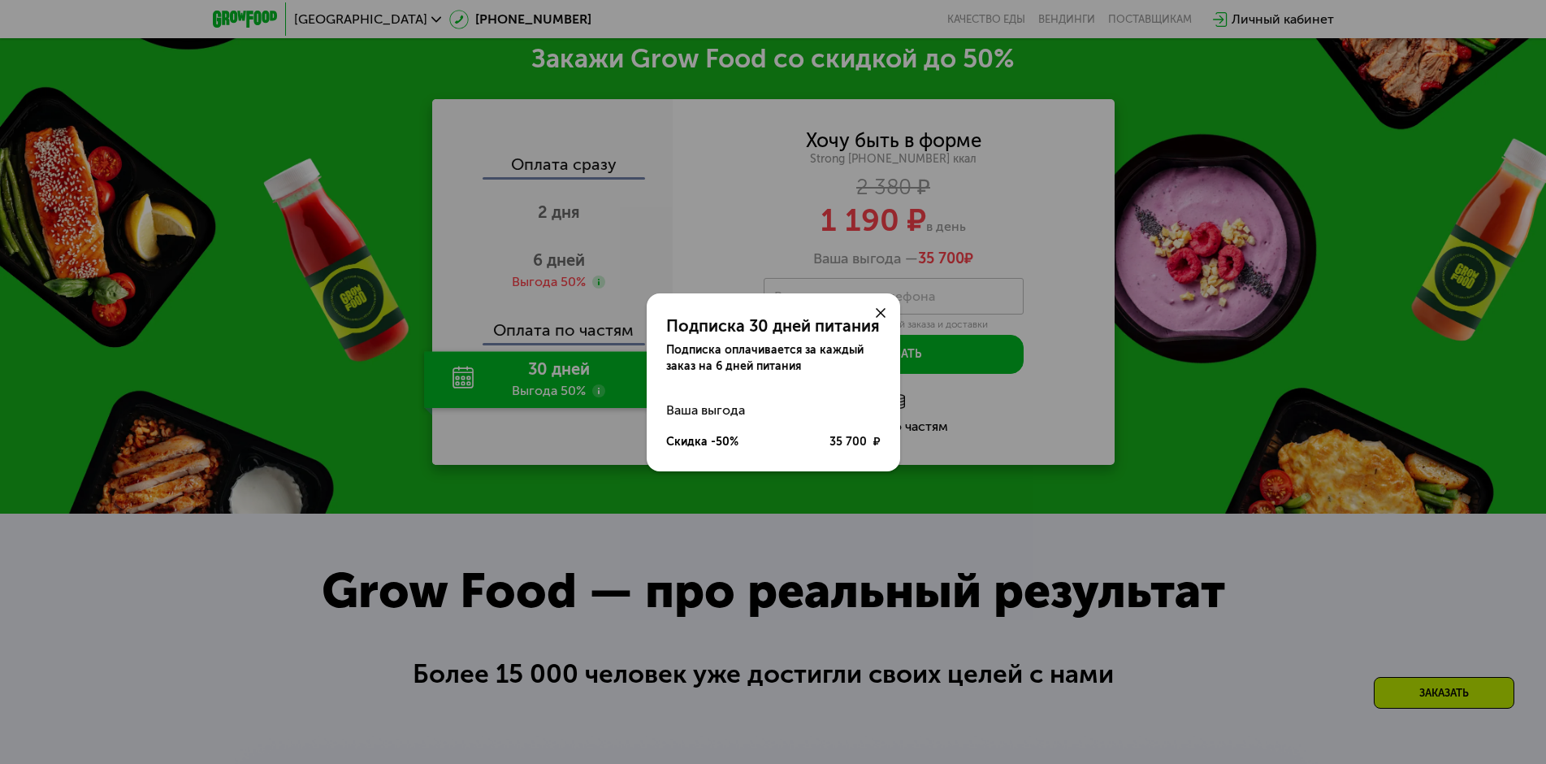
drag, startPoint x: 882, startPoint y: 313, endPoint x: 1022, endPoint y: 292, distance: 141.3
click at [882, 314] on icon at bounding box center [881, 313] width 10 height 10
